Goal: Task Accomplishment & Management: Complete application form

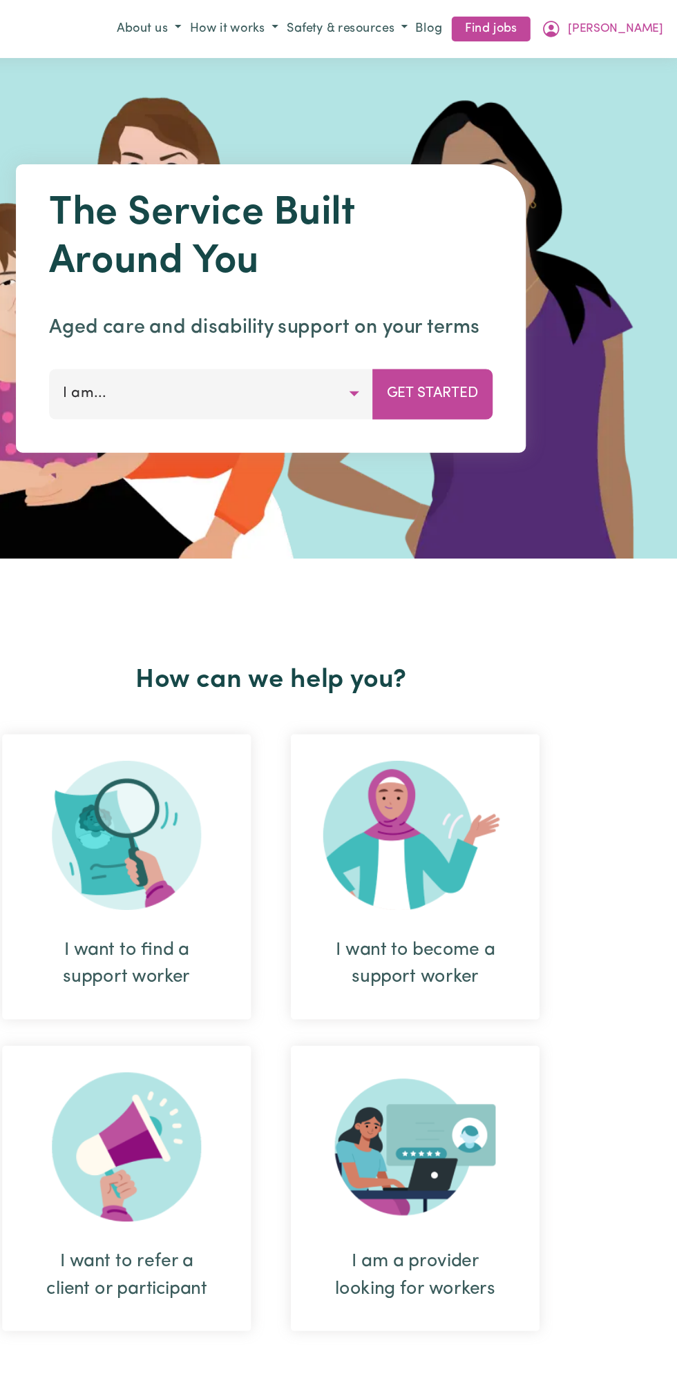
click at [648, 24] on span "[PERSON_NAME]" at bounding box center [625, 24] width 79 height 15
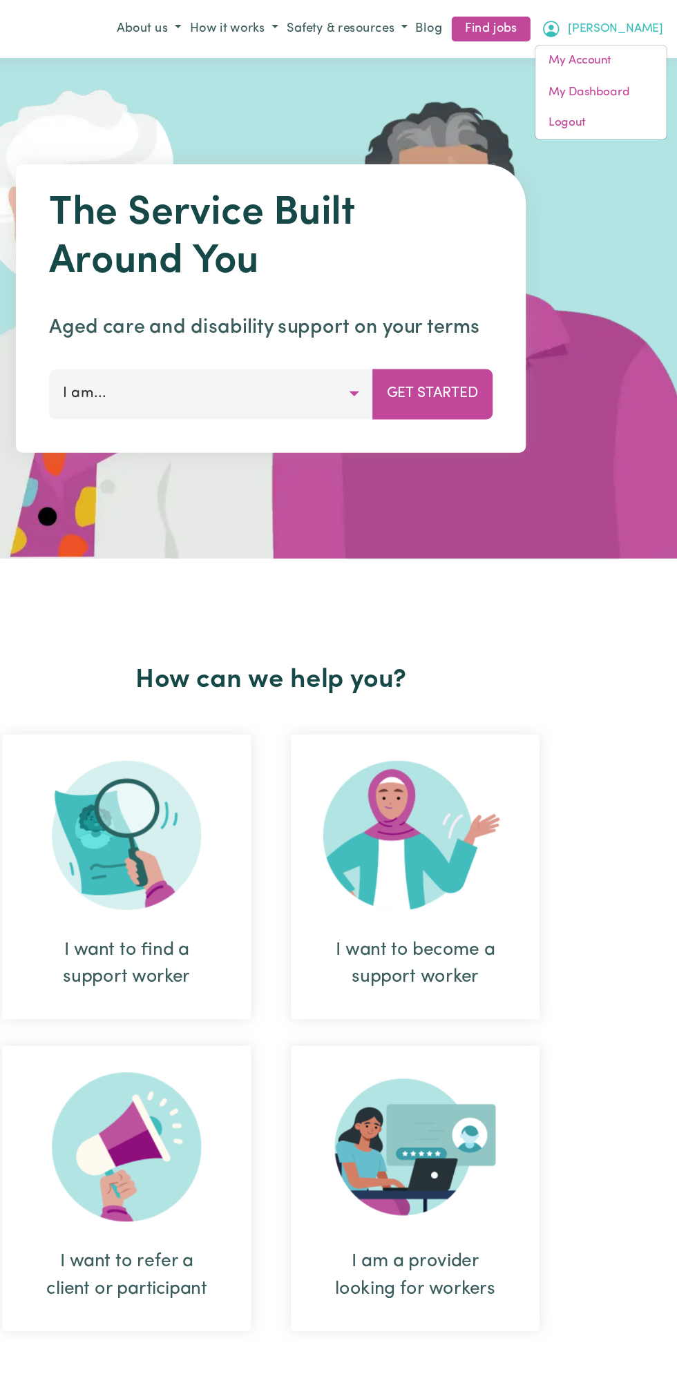
click at [623, 75] on link "My Dashboard" at bounding box center [613, 77] width 109 height 26
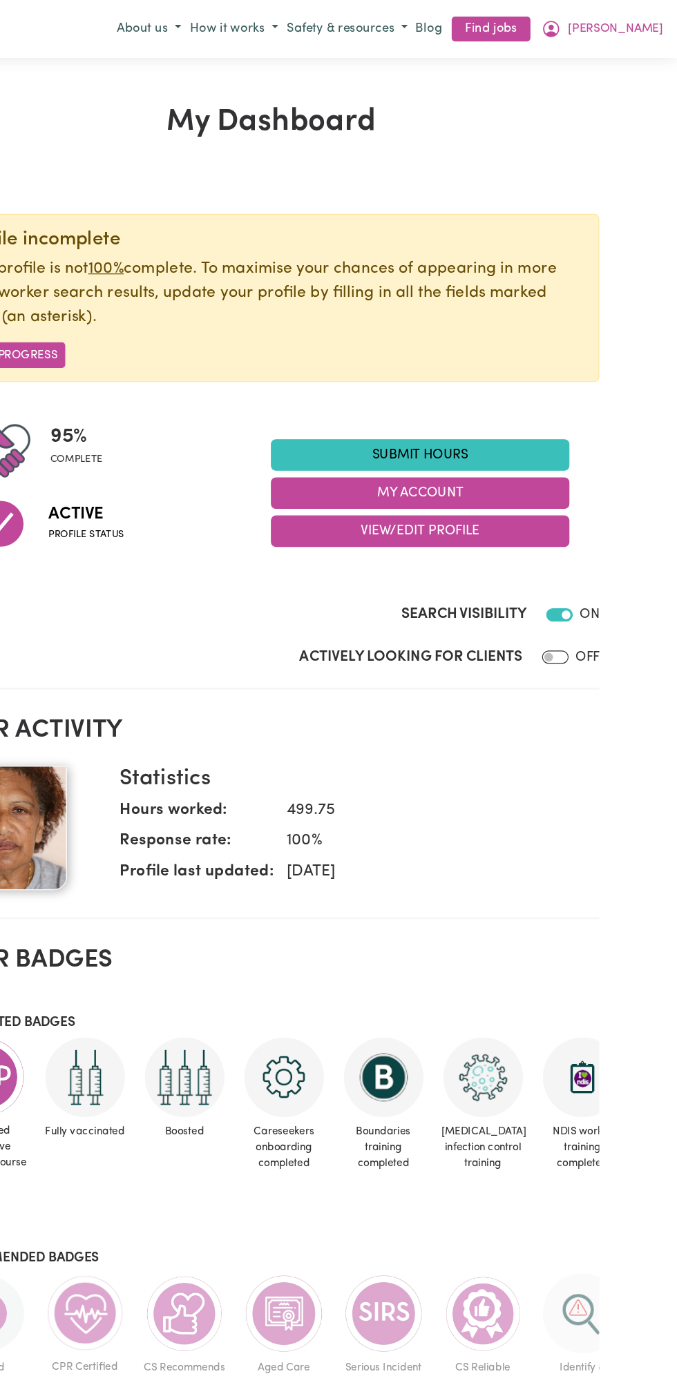
click at [486, 378] on link "Submit Hours" at bounding box center [462, 379] width 249 height 26
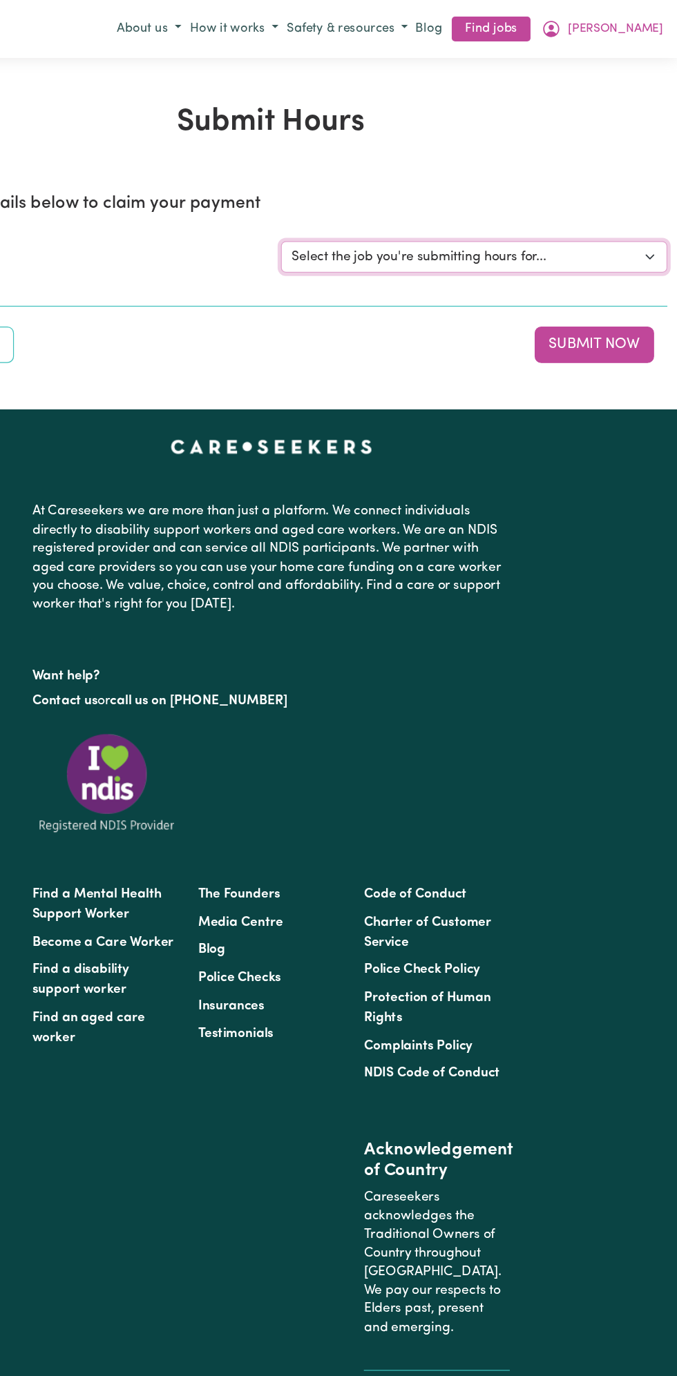
click at [523, 217] on select "Select the job you're submitting hours for... [Vartouhie ([PERSON_NAME]) [PERSO…" at bounding box center [508, 214] width 322 height 26
select select "13810"
click at [347, 201] on select "Select the job you're submitting hours for... [Vartouhie ([PERSON_NAME]) [PERSO…" at bounding box center [508, 214] width 322 height 26
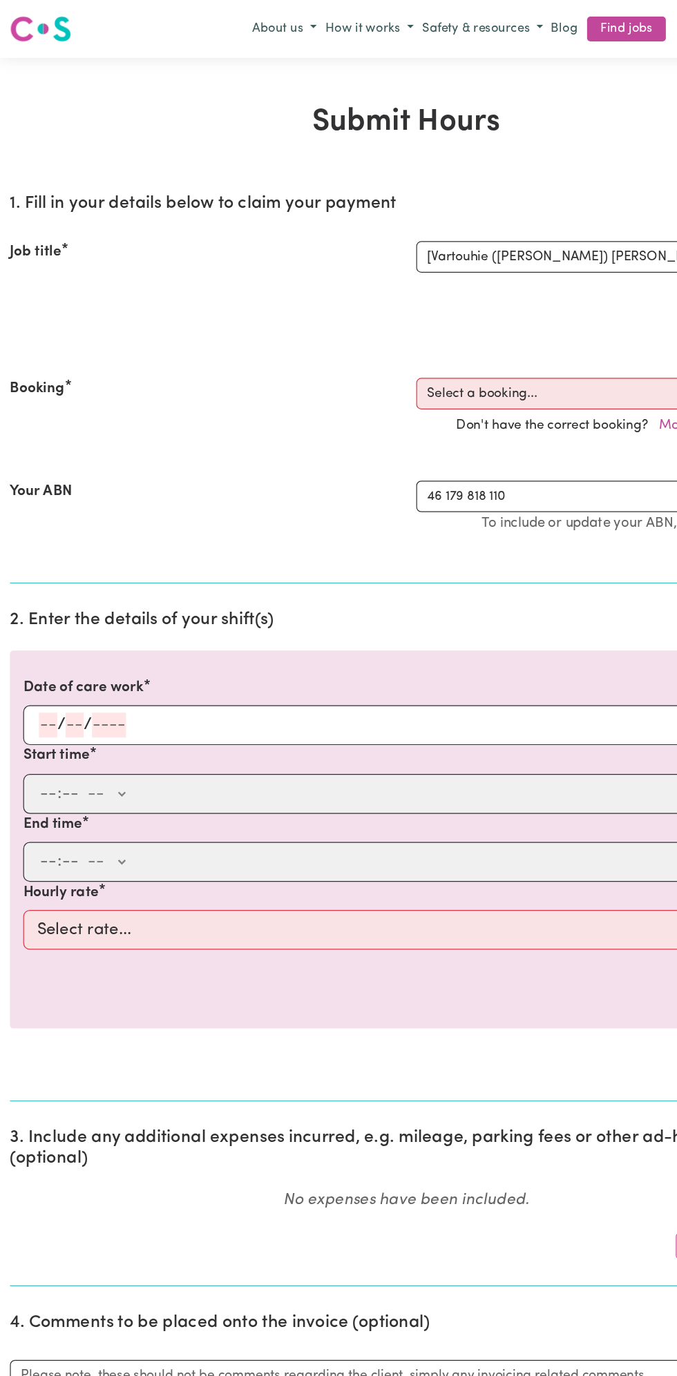
click at [64, 600] on input "number" at bounding box center [62, 604] width 15 height 21
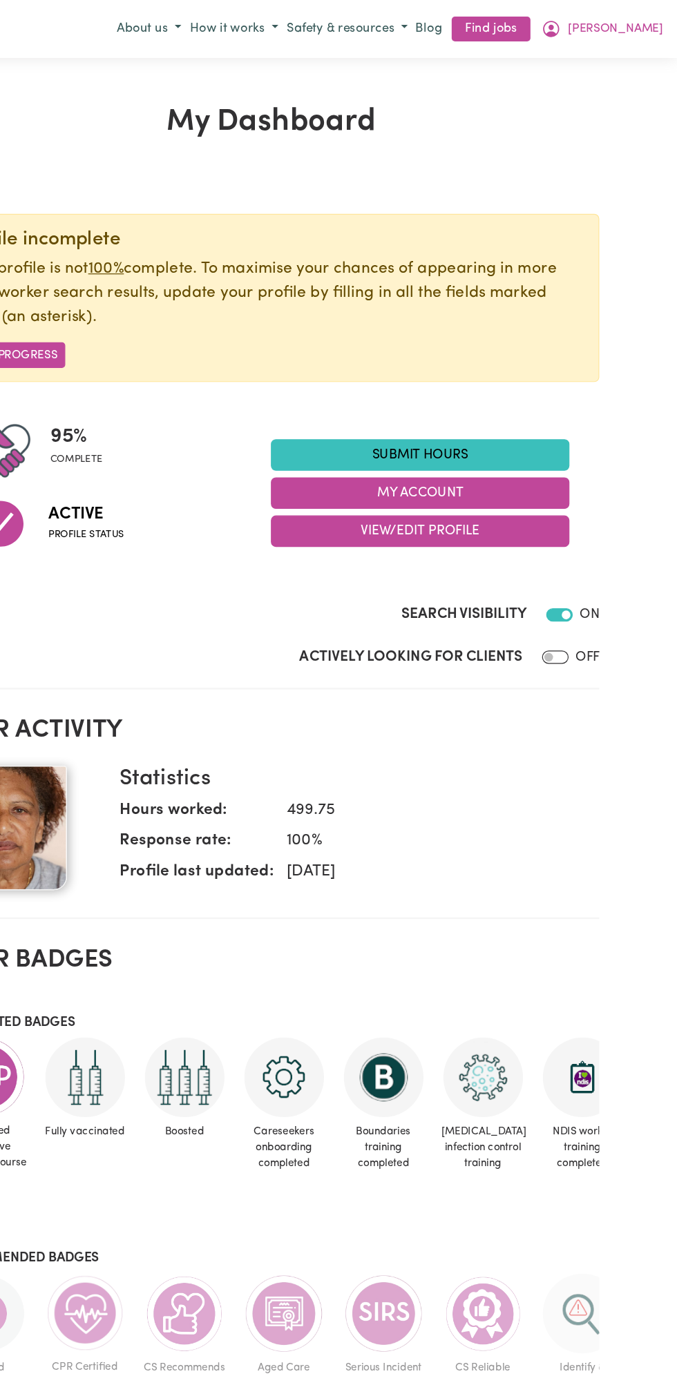
click at [474, 378] on link "Submit Hours" at bounding box center [462, 379] width 249 height 26
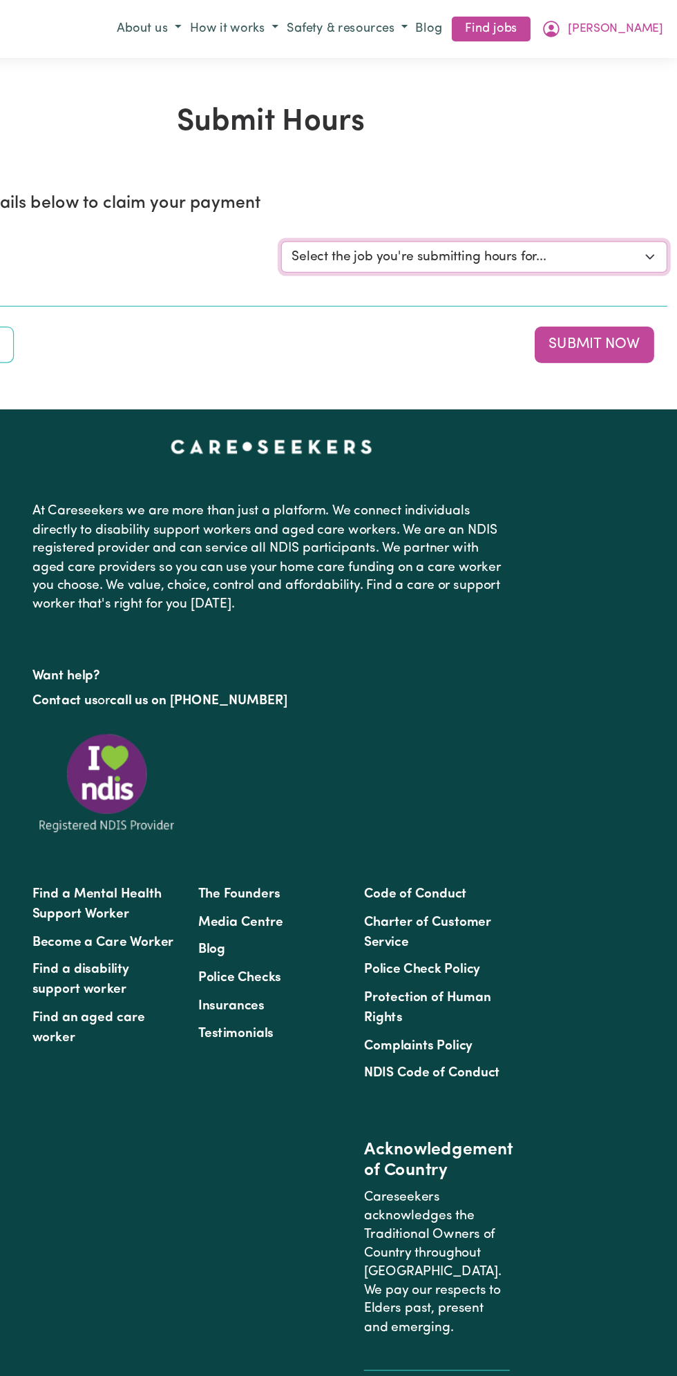
click at [601, 207] on select "Select the job you're submitting hours for... [Vartouhie ([PERSON_NAME]) [PERSO…" at bounding box center [508, 214] width 322 height 26
click at [654, 223] on select "Select the job you're submitting hours for... [Vartouhie ([PERSON_NAME]) [PERSO…" at bounding box center [508, 214] width 322 height 26
click at [651, 220] on select "Select the job you're submitting hours for... [Vartouhie ([PERSON_NAME]) [PERSO…" at bounding box center [508, 214] width 322 height 26
select select "13810"
click at [347, 201] on select "Select the job you're submitting hours for... [Vartouhie ([PERSON_NAME]) [PERSO…" at bounding box center [508, 214] width 322 height 26
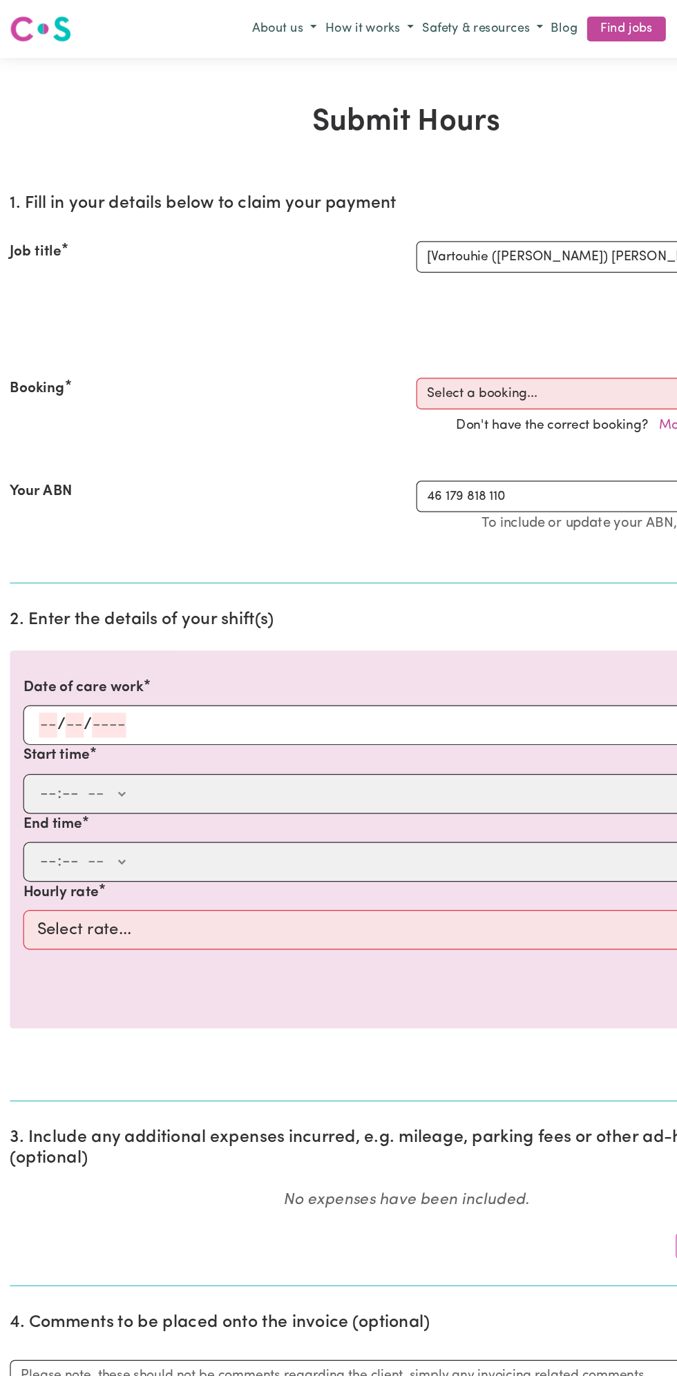
click at [61, 599] on input "number" at bounding box center [62, 604] width 15 height 21
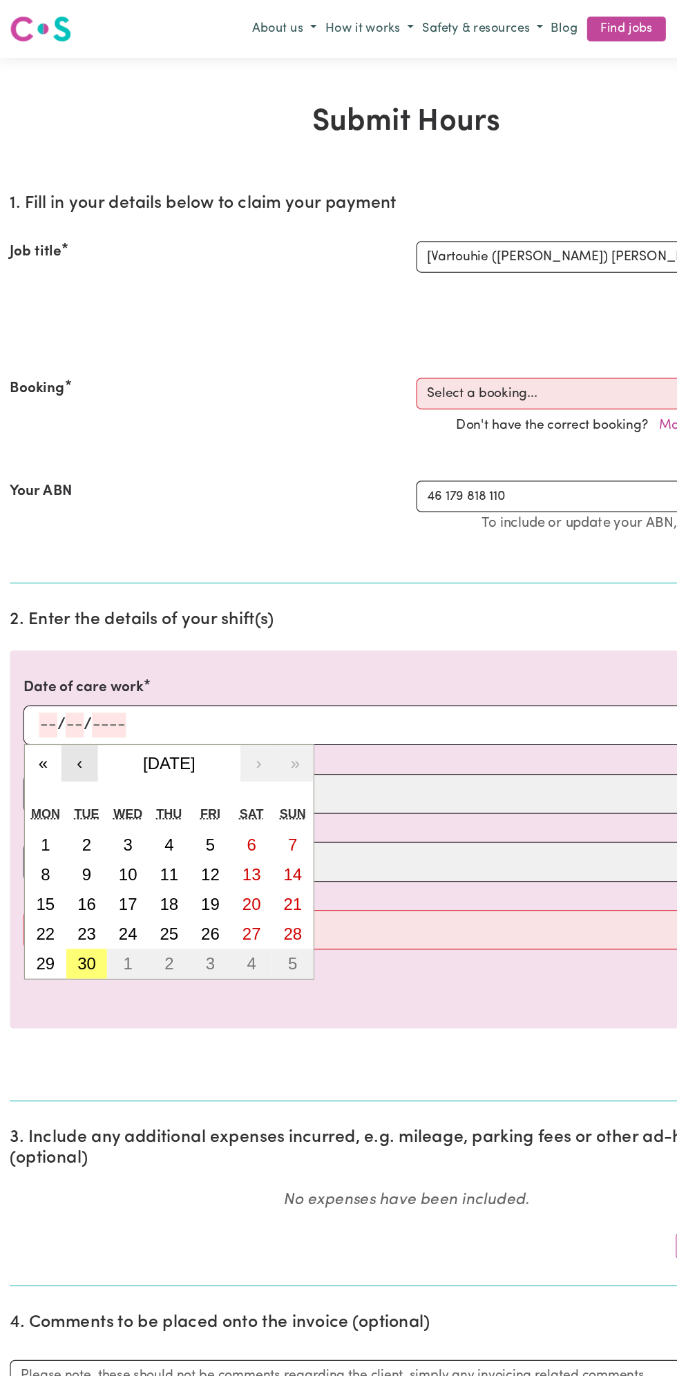
click at [61, 621] on button "‹" at bounding box center [66, 636] width 30 height 30
click at [61, 600] on input "number" at bounding box center [62, 604] width 15 height 21
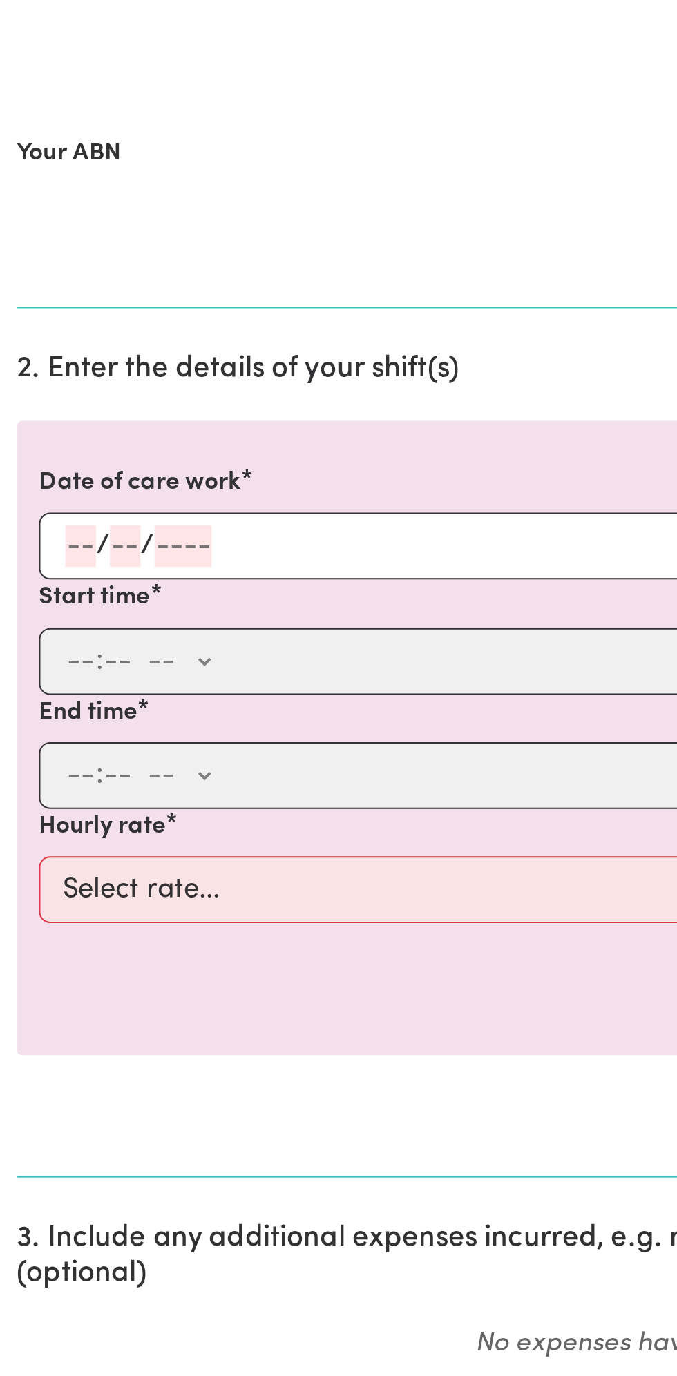
click at [39, 603] on input "number" at bounding box center [39, 604] width 15 height 21
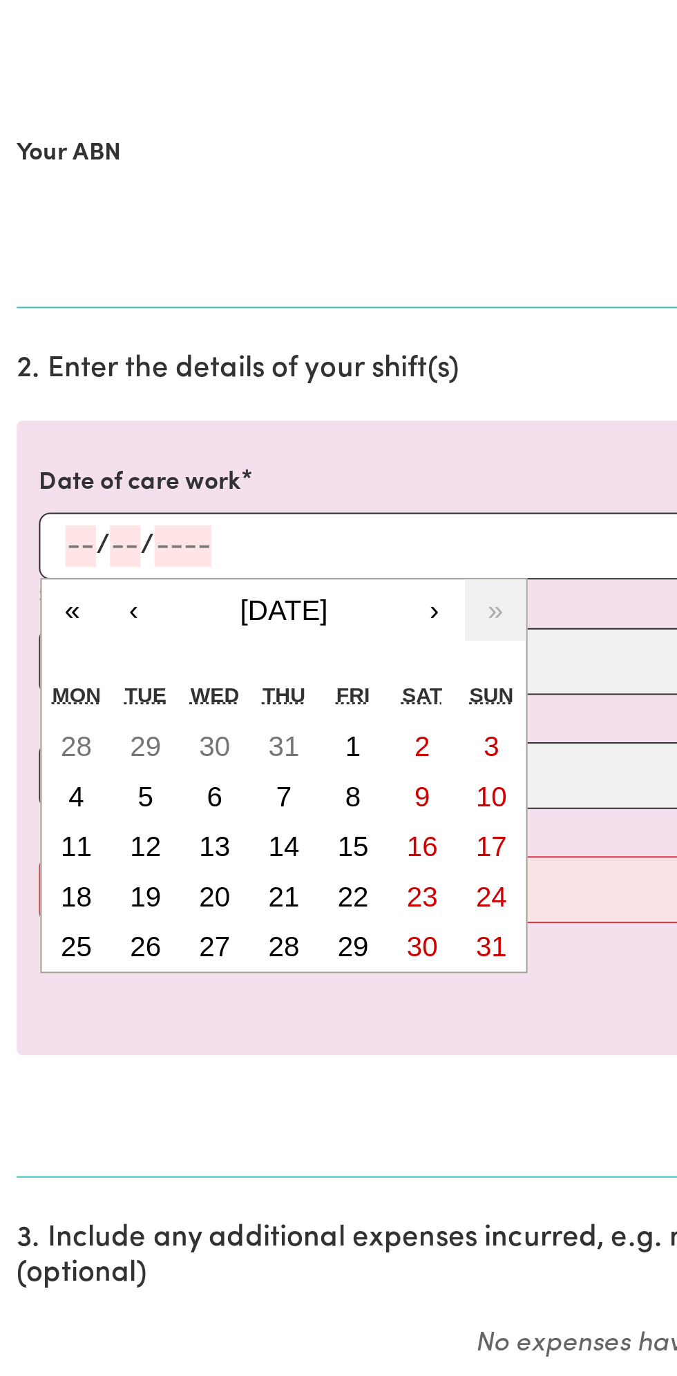
click at [41, 606] on input "number" at bounding box center [39, 604] width 15 height 21
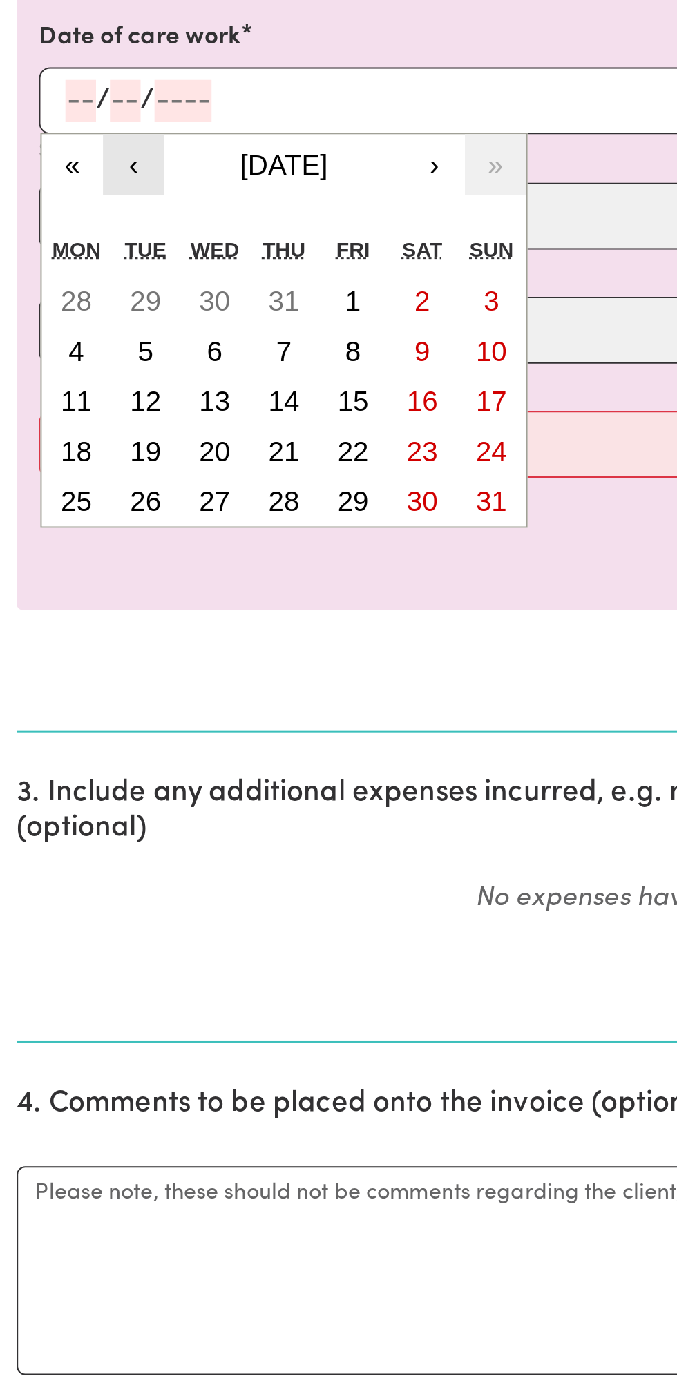
click at [73, 639] on button "‹" at bounding box center [66, 636] width 30 height 30
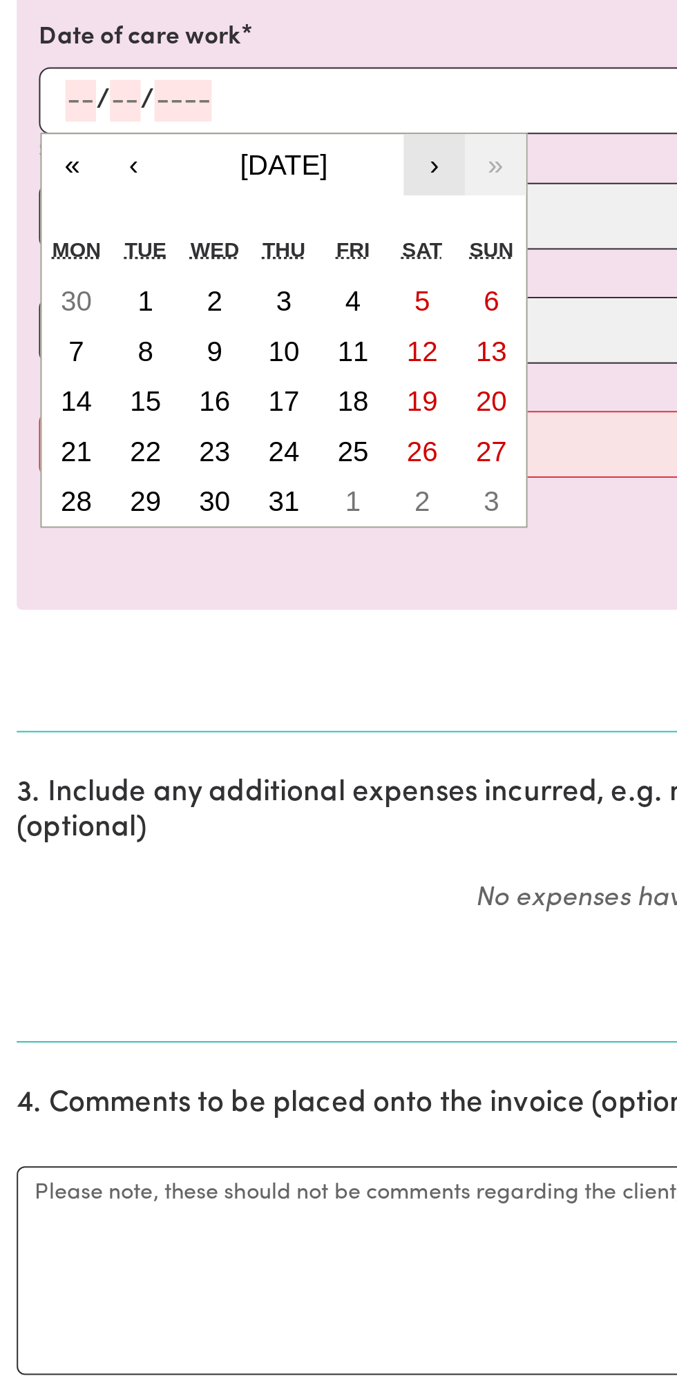
click at [220, 646] on button "›" at bounding box center [215, 636] width 30 height 30
click at [229, 646] on button "›" at bounding box center [215, 636] width 30 height 30
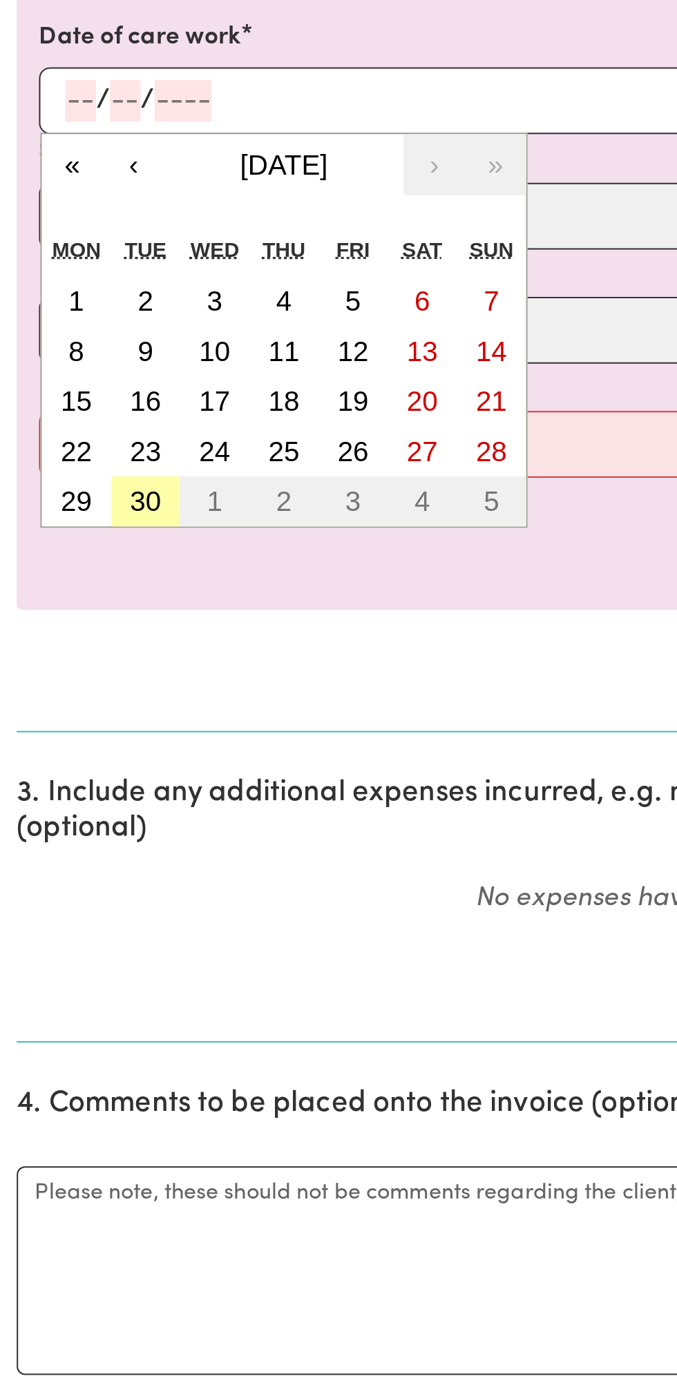
click at [85, 808] on button "30" at bounding box center [72, 803] width 35 height 25
type input "[DATE]"
type input "30"
type input "9"
type input "2025"
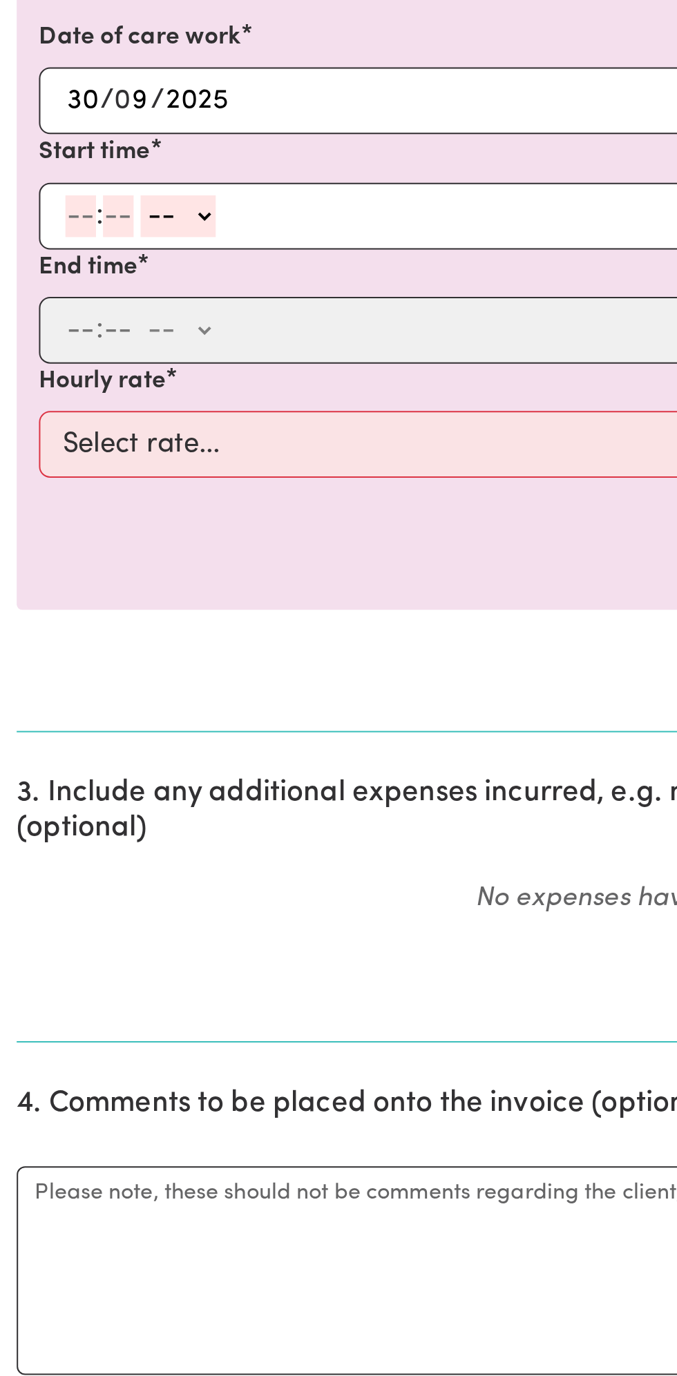
click at [41, 667] on input "number" at bounding box center [39, 661] width 15 height 21
type input "12"
type input "0"
click at [106, 664] on select "-- AM PM" at bounding box center [90, 661] width 37 height 21
select select "pm"
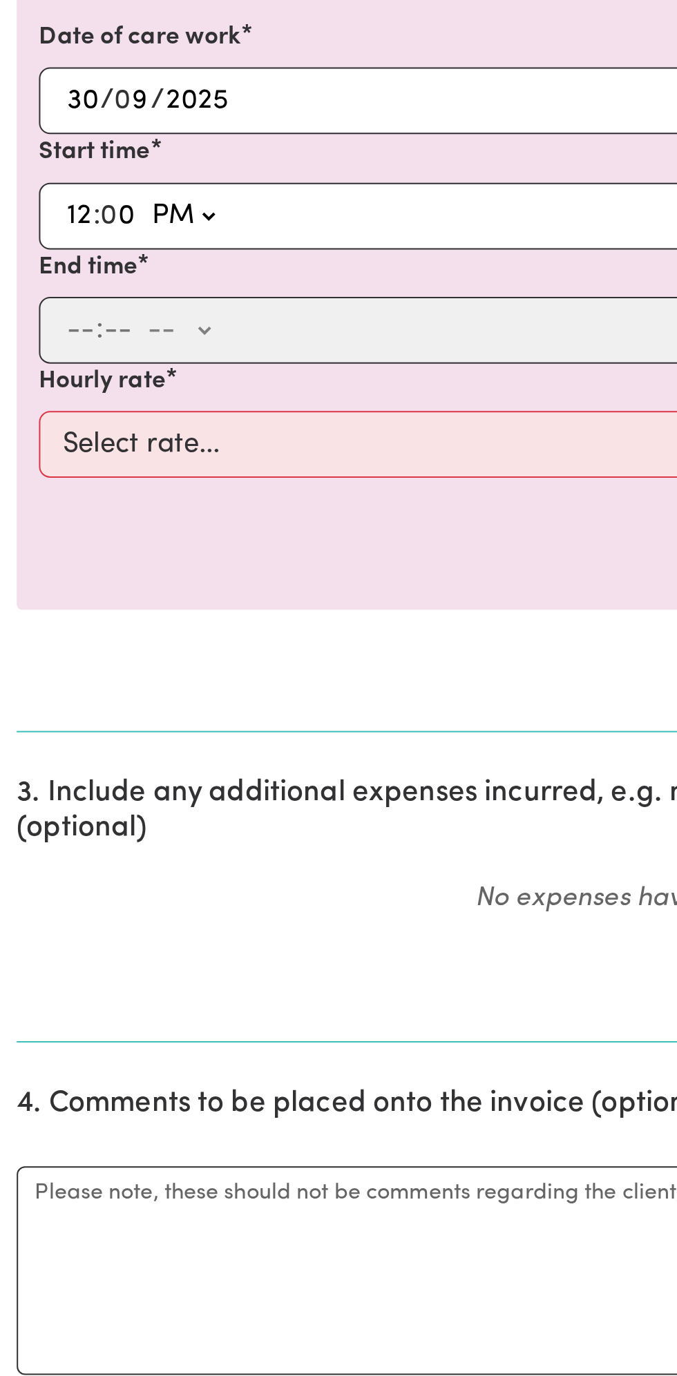
click at [72, 651] on select "-- AM PM" at bounding box center [90, 661] width 37 height 21
type input "12:00"
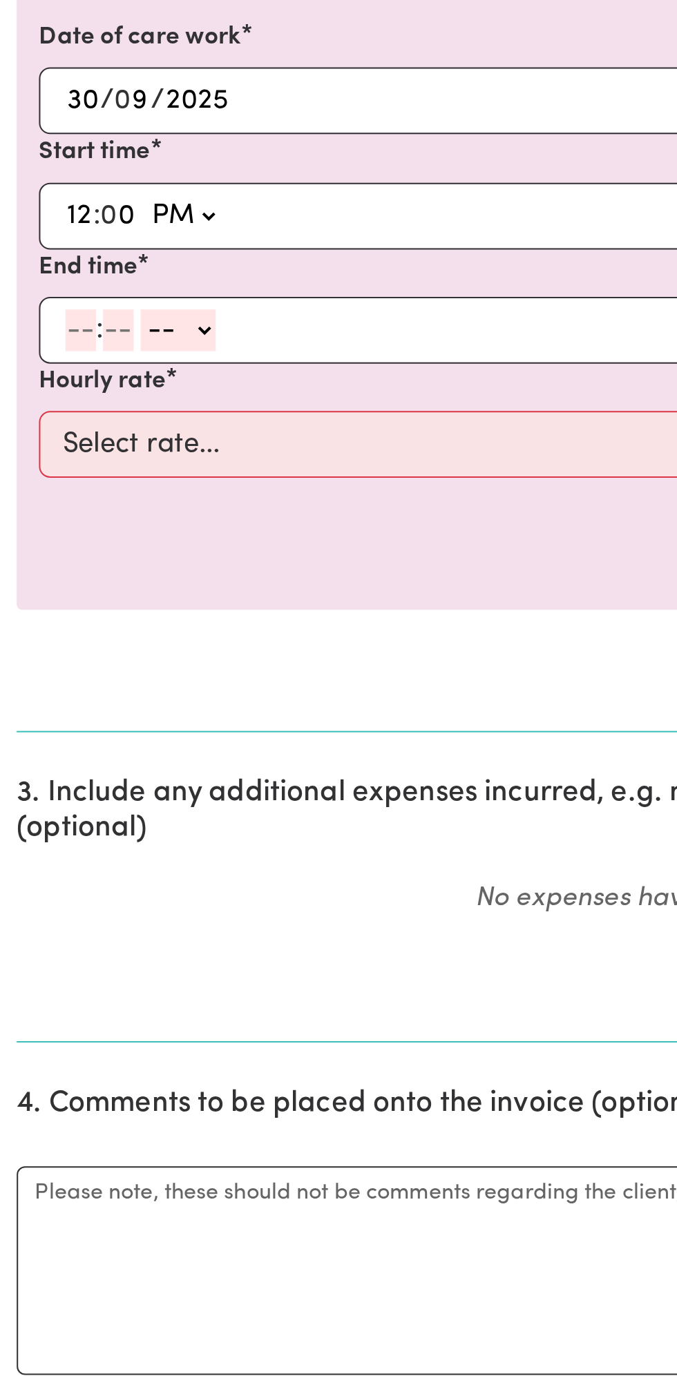
click at [33, 716] on input "number" at bounding box center [39, 718] width 15 height 21
type input "1"
click at [57, 718] on input "number" at bounding box center [52, 718] width 15 height 21
type input "0"
click at [114, 715] on div "1 : 0 0 -- AM PM" at bounding box center [327, 718] width 593 height 21
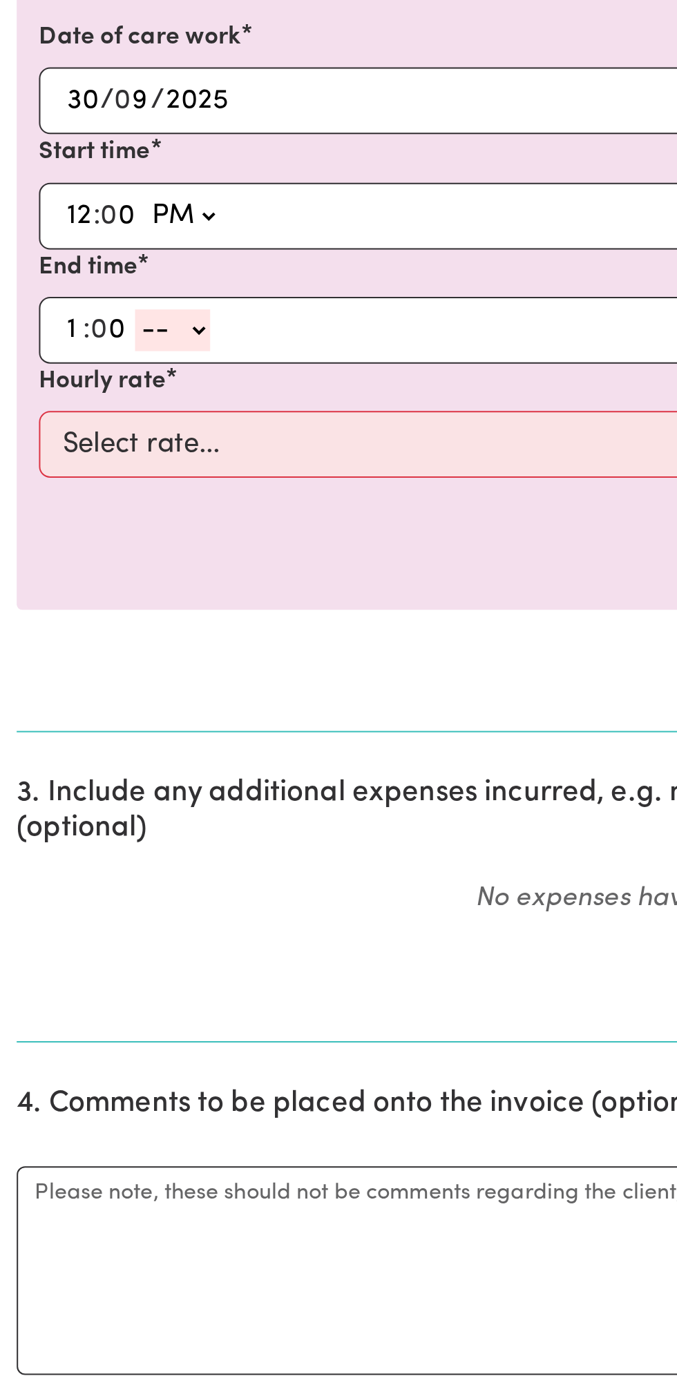
click at [98, 722] on select "-- AM PM" at bounding box center [85, 718] width 37 height 21
select select "pm"
click at [67, 708] on select "-- AM PM" at bounding box center [85, 718] width 37 height 21
type input "13:00"
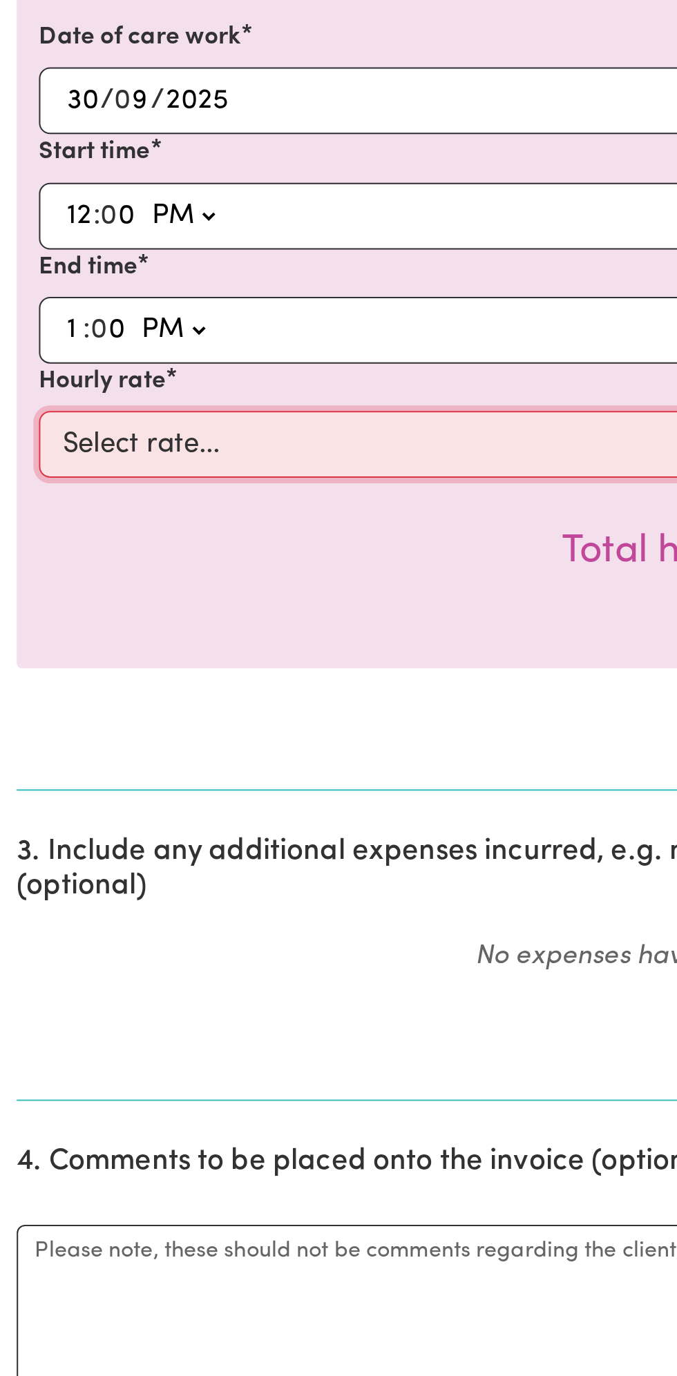
click at [142, 768] on select "Select rate... $49.00 (Weekday) $60.00 ([DATE])" at bounding box center [338, 774] width 638 height 33
select select "49-Weekday"
click at [19, 758] on select "Select rate... $49.00 (Weekday) $60.00 ([DATE])" at bounding box center [338, 774] width 638 height 33
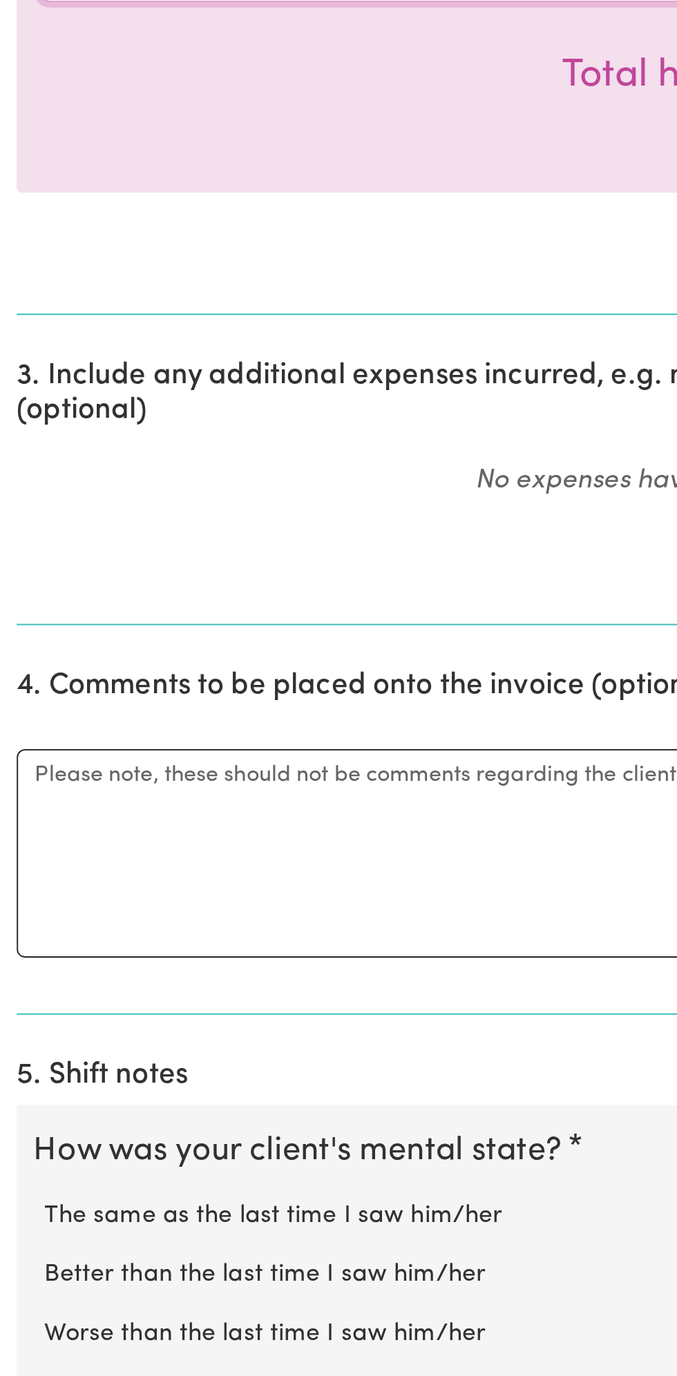
scroll to position [100, 0]
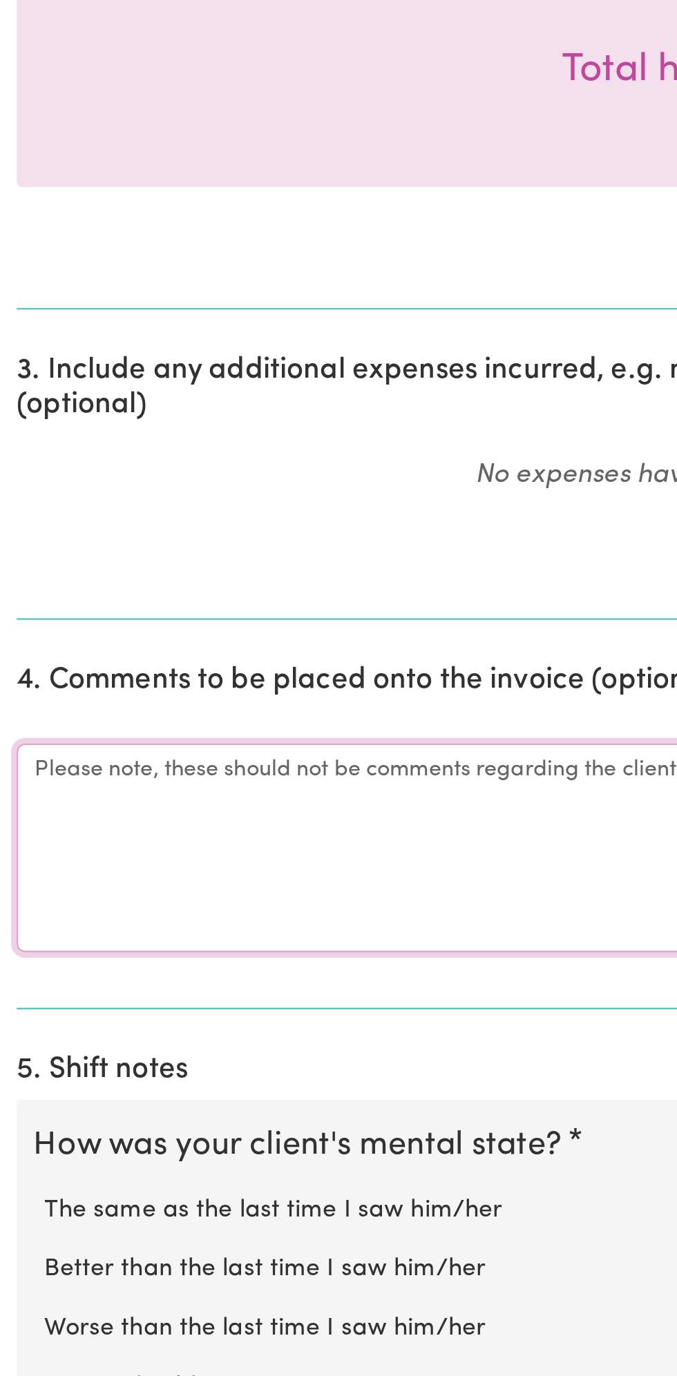
click at [112, 1113] on textarea "Comments" at bounding box center [338, 1114] width 660 height 104
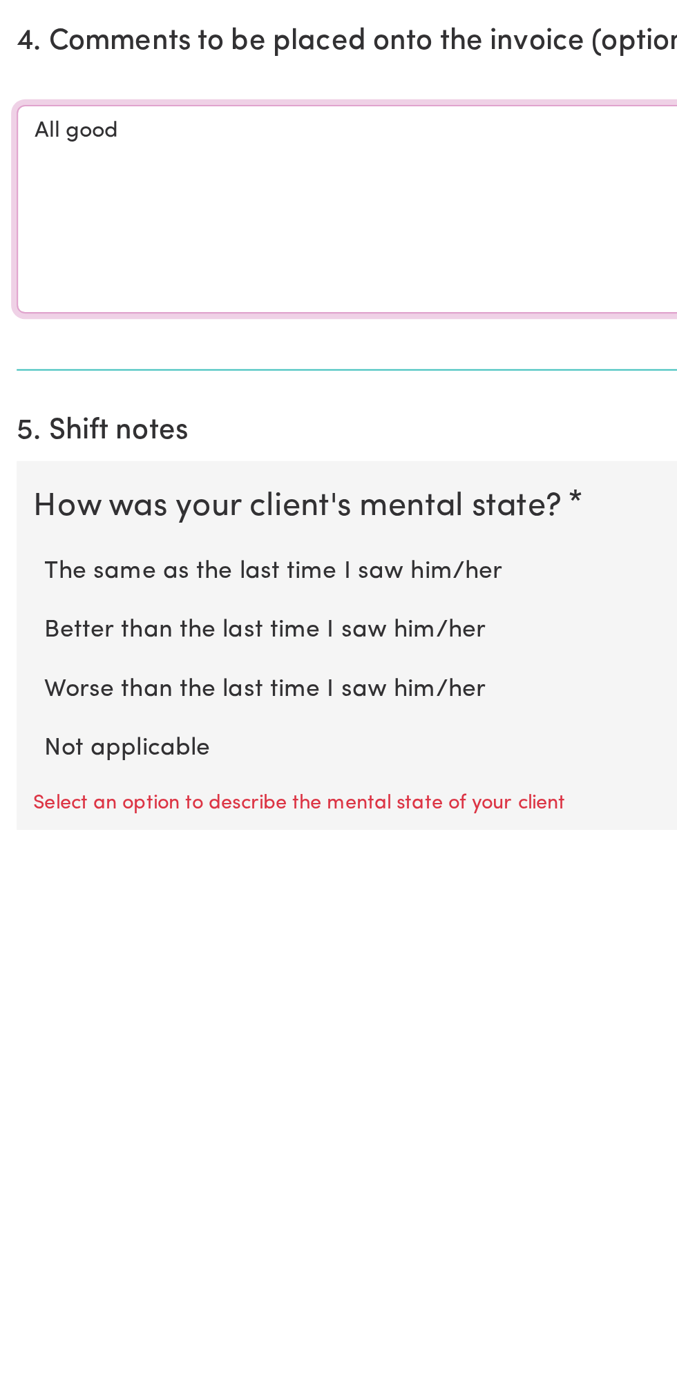
scroll to position [189, 0]
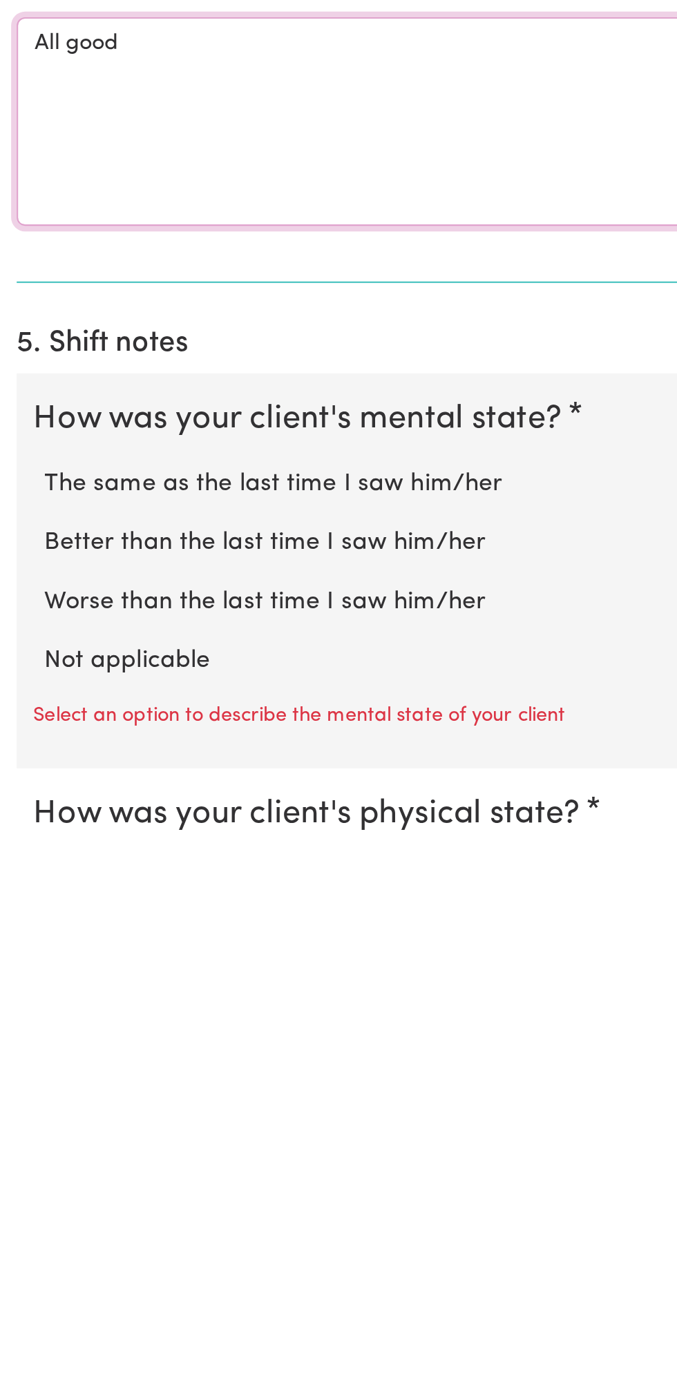
type textarea "All good"
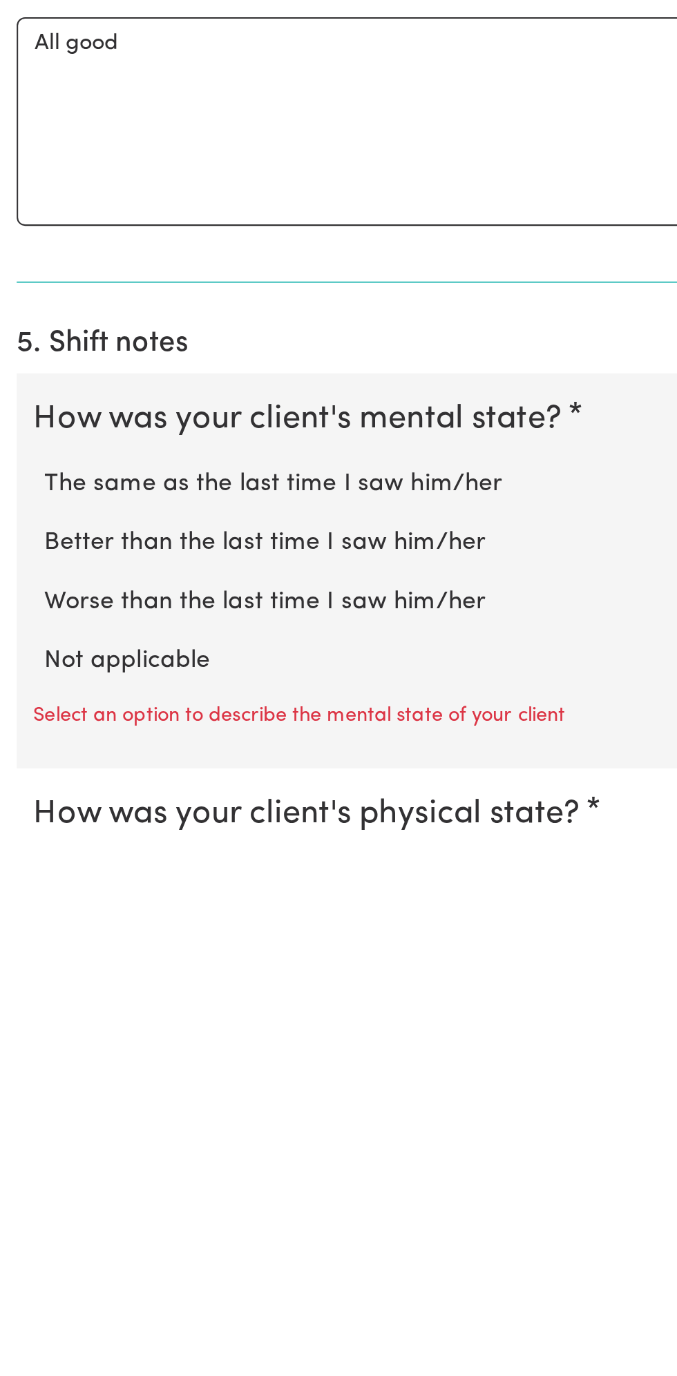
click at [94, 1286] on label "Not applicable" at bounding box center [338, 1293] width 633 height 18
click at [22, 1284] on input "Not applicable" at bounding box center [21, 1283] width 1 height 1
radio input "true"
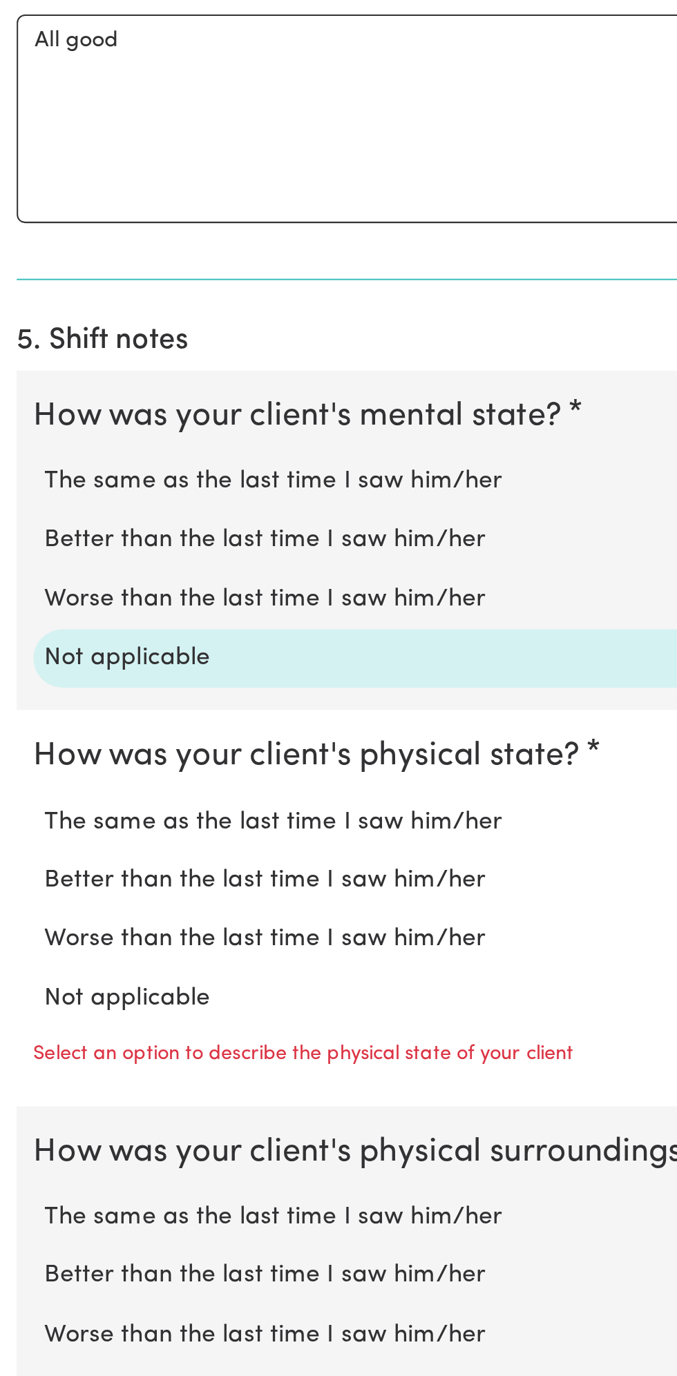
scroll to position [465, 0]
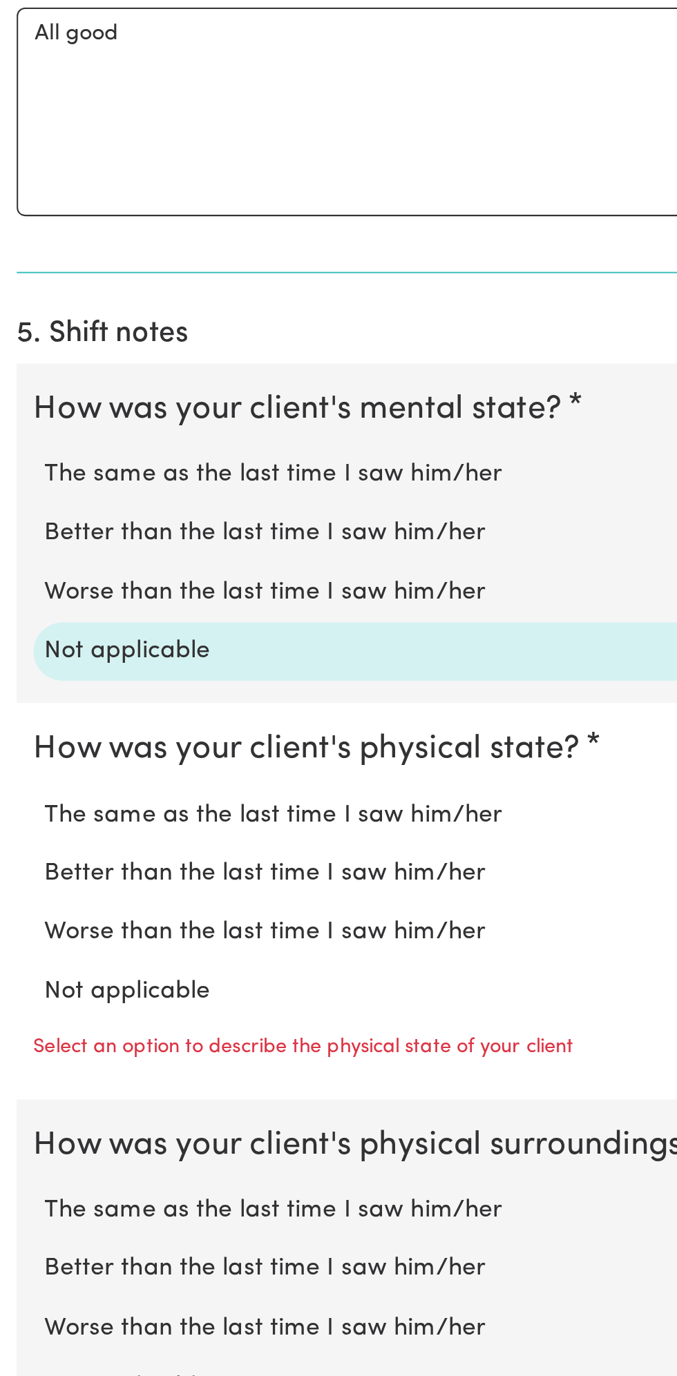
click at [95, 1177] on label "Not applicable" at bounding box center [338, 1186] width 633 height 18
click at [22, 1176] on input "Not applicable" at bounding box center [21, 1176] width 1 height 1
radio input "true"
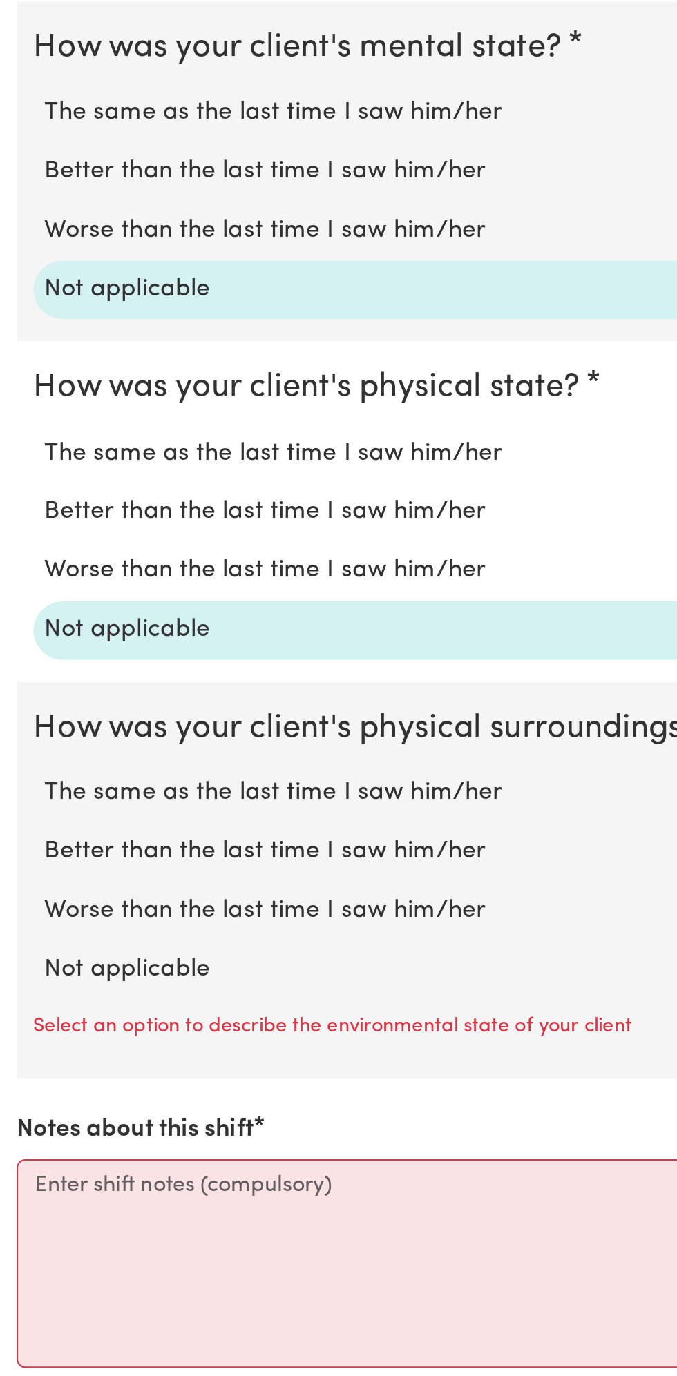
scroll to position [666, 0]
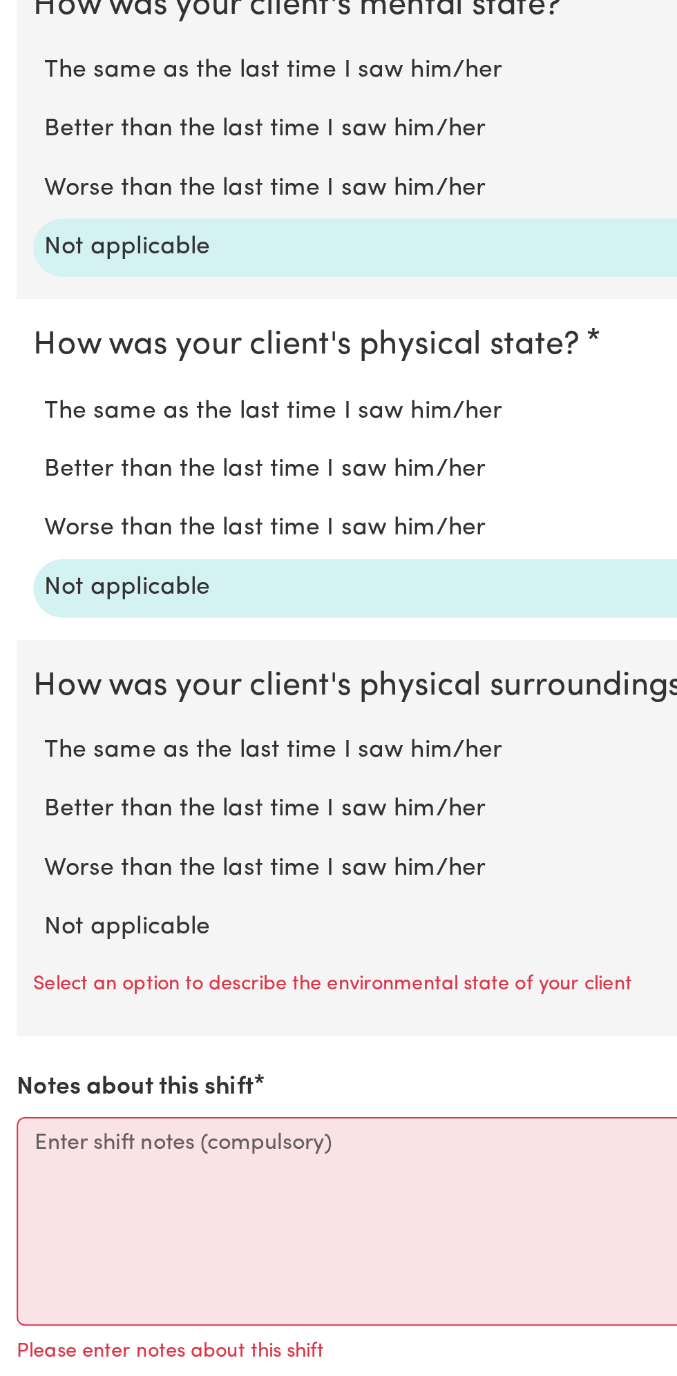
click at [96, 1145] on label "Not applicable" at bounding box center [338, 1154] width 633 height 18
click at [22, 1144] on input "Not applicable" at bounding box center [21, 1144] width 1 height 1
radio input "true"
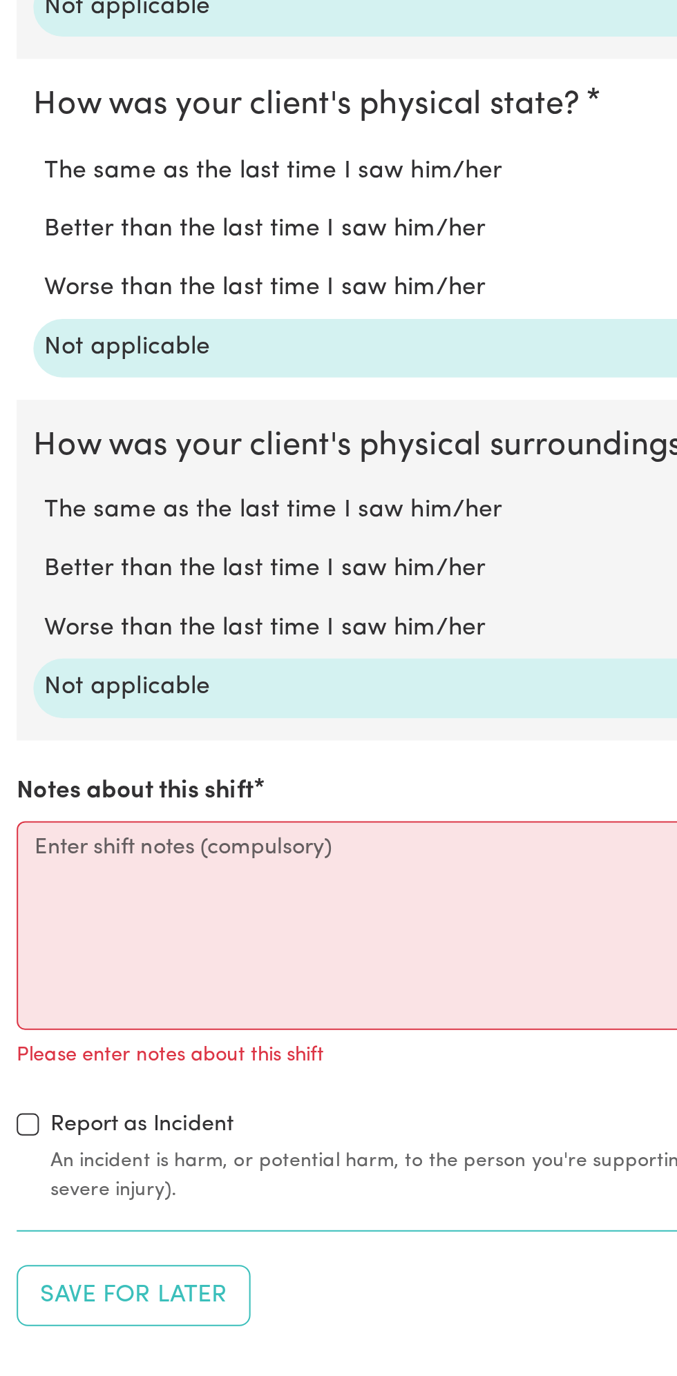
scroll to position [791, 0]
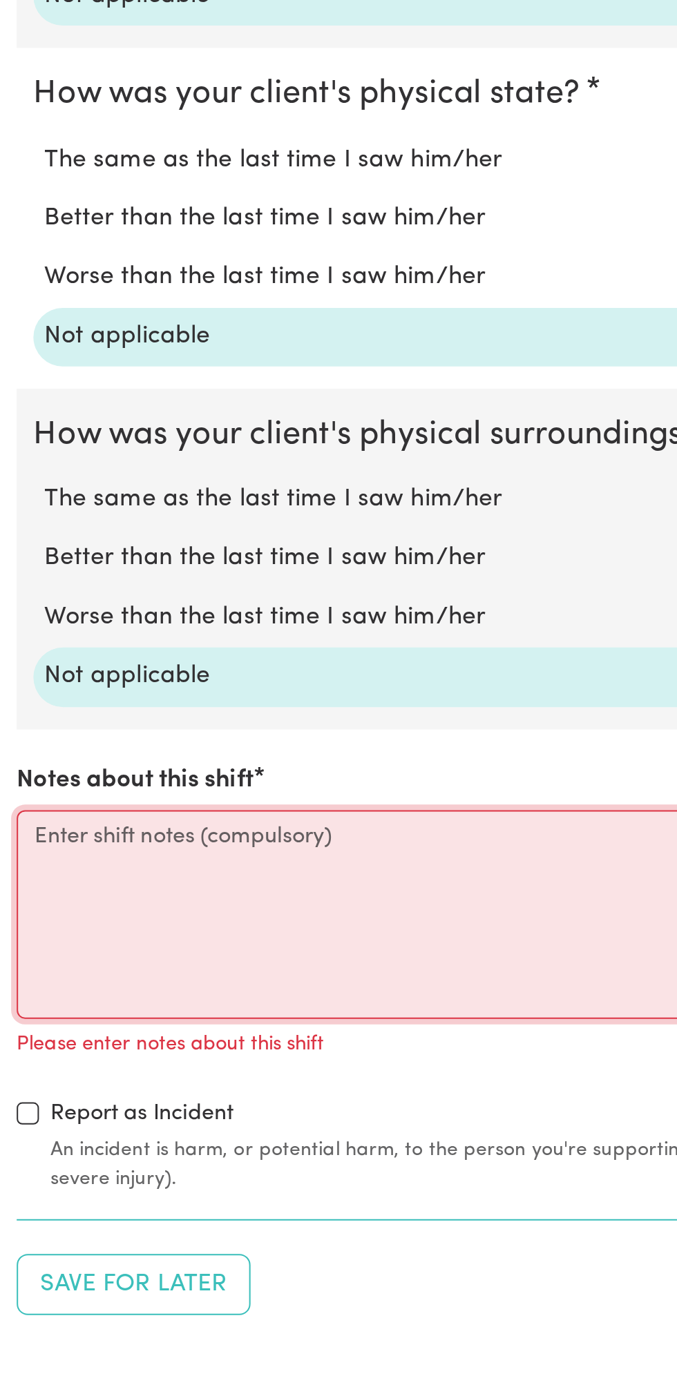
click at [210, 1122] on textarea "Notes about this shift" at bounding box center [338, 1147] width 660 height 104
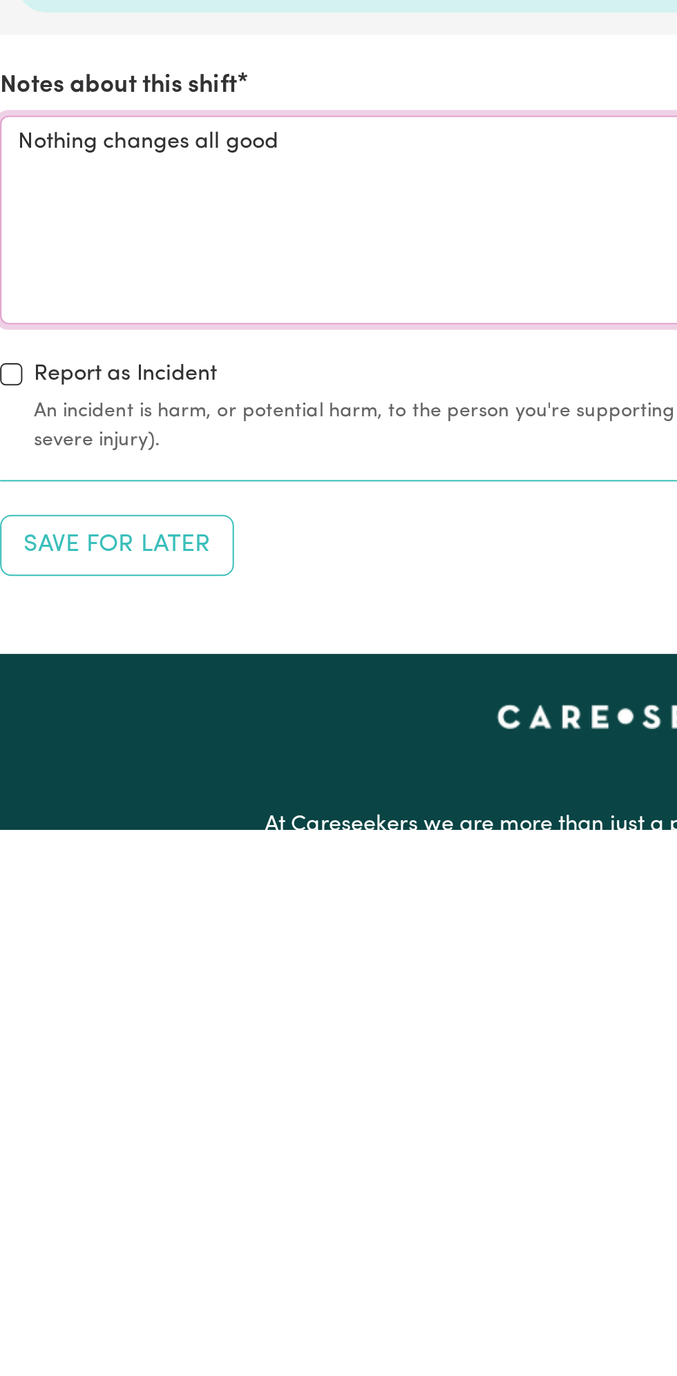
scroll to position [869, 0]
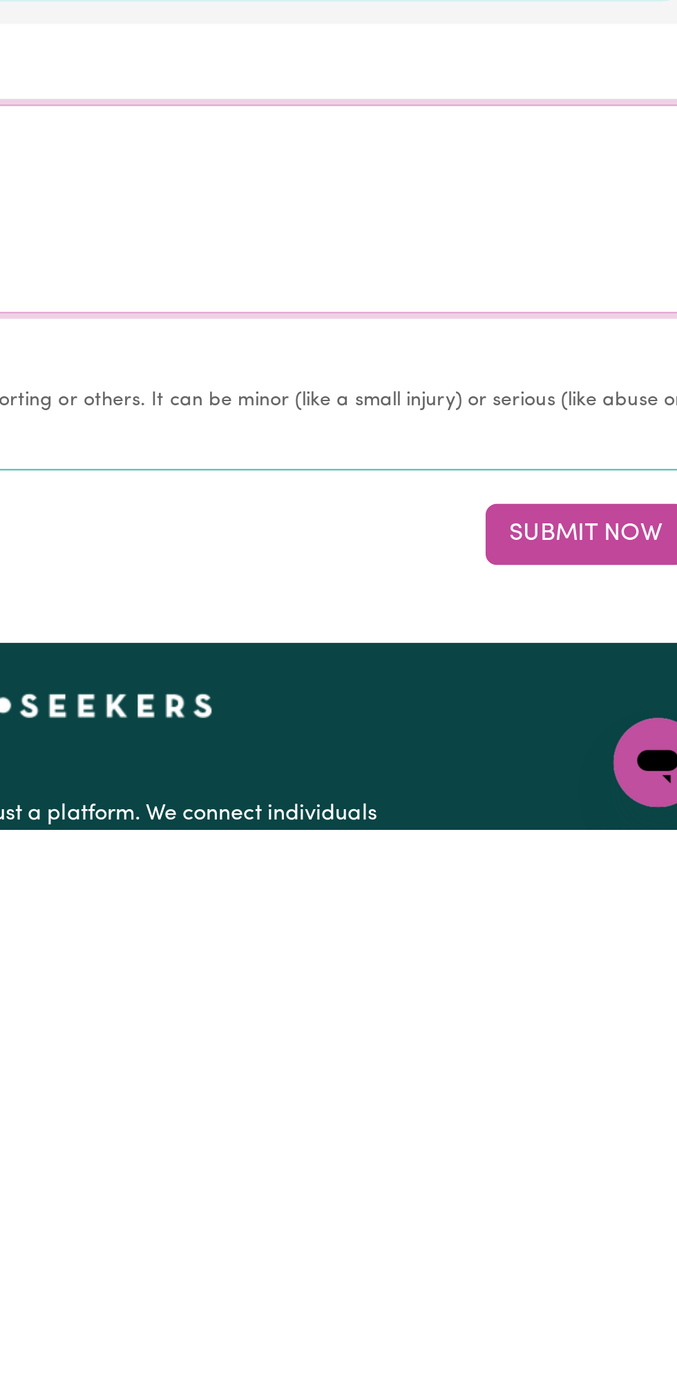
type textarea "Nothing changes all good"
click at [615, 1226] on button "Submit Now" at bounding box center [607, 1230] width 99 height 30
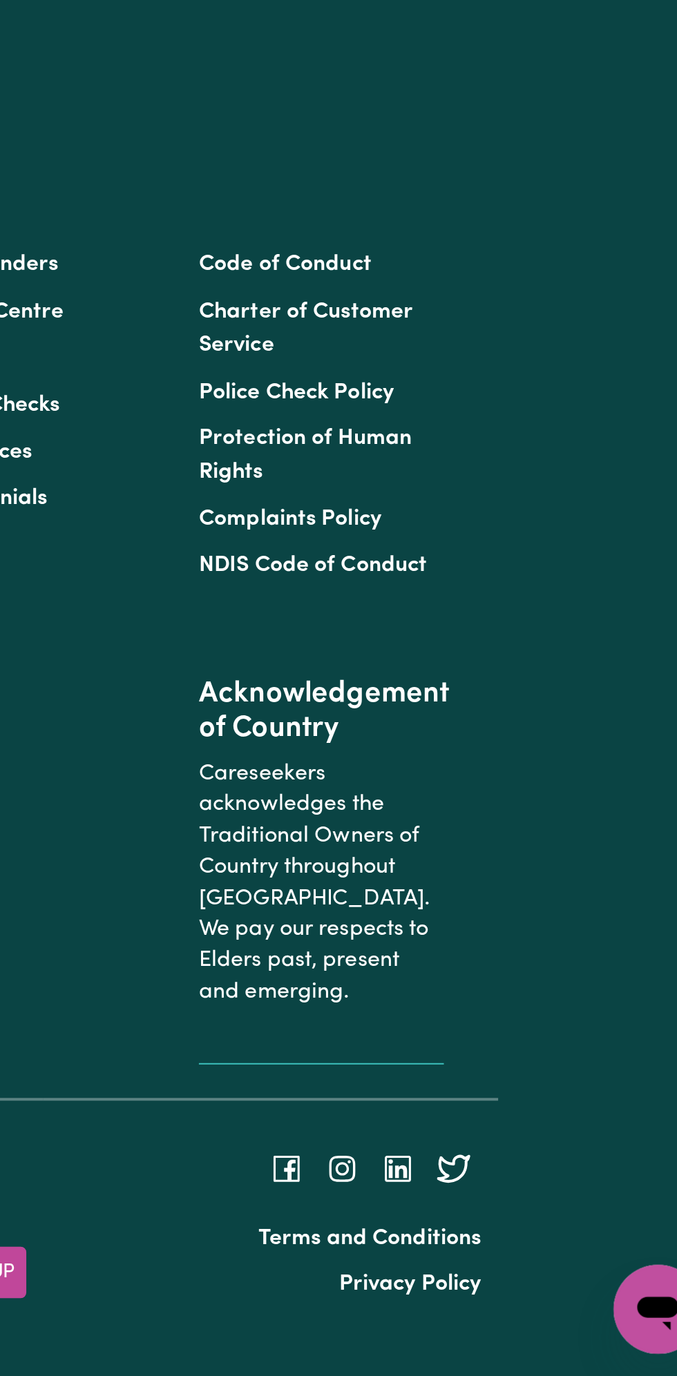
scroll to position [0, 0]
